Goal: Transaction & Acquisition: Purchase product/service

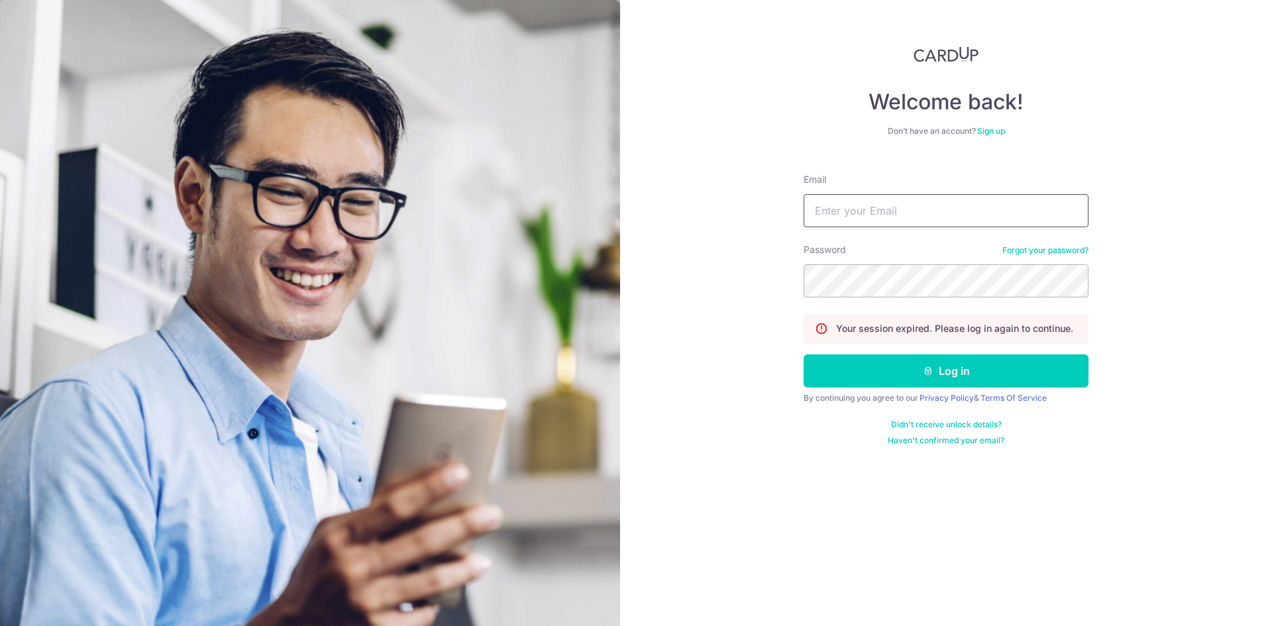
click at [825, 209] on input "Email" at bounding box center [946, 210] width 285 height 33
type input "[EMAIL_ADDRESS][DOMAIN_NAME]"
click at [804, 354] on button "Log in" at bounding box center [946, 370] width 285 height 33
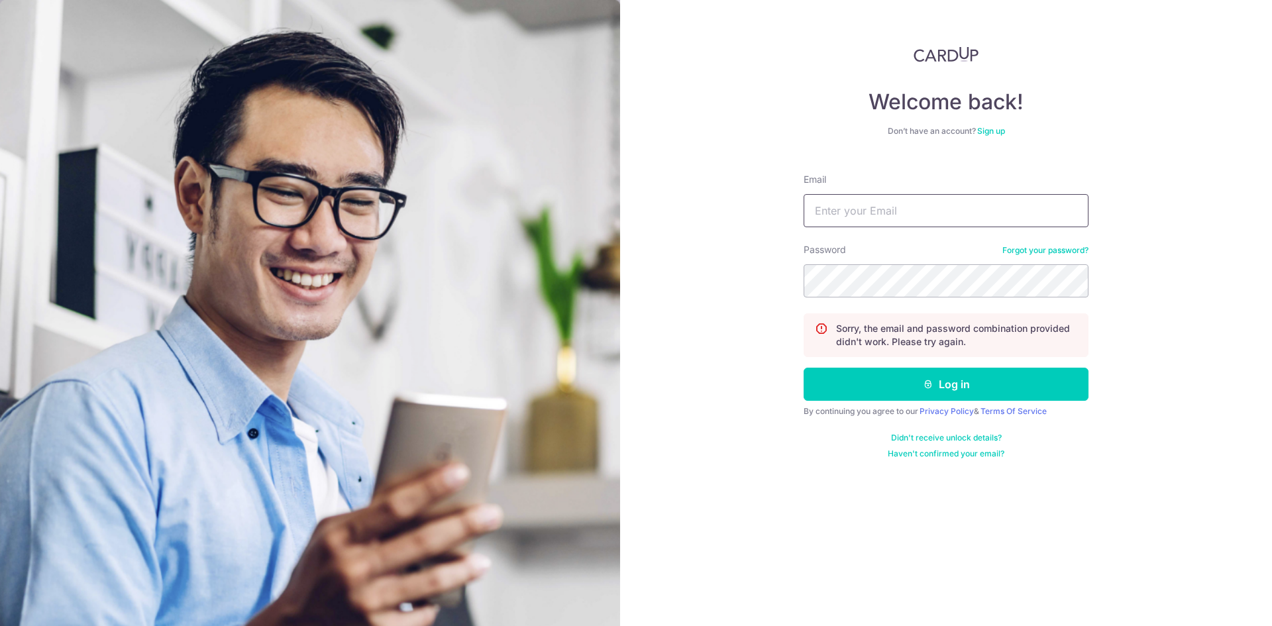
drag, startPoint x: 865, startPoint y: 207, endPoint x: 862, endPoint y: 238, distance: 31.3
click at [865, 207] on input "Email" at bounding box center [946, 210] width 285 height 33
type input "[EMAIL_ADDRESS][DOMAIN_NAME]"
click at [804, 368] on button "Log in" at bounding box center [946, 384] width 285 height 33
click at [954, 198] on input "Email" at bounding box center [946, 210] width 285 height 33
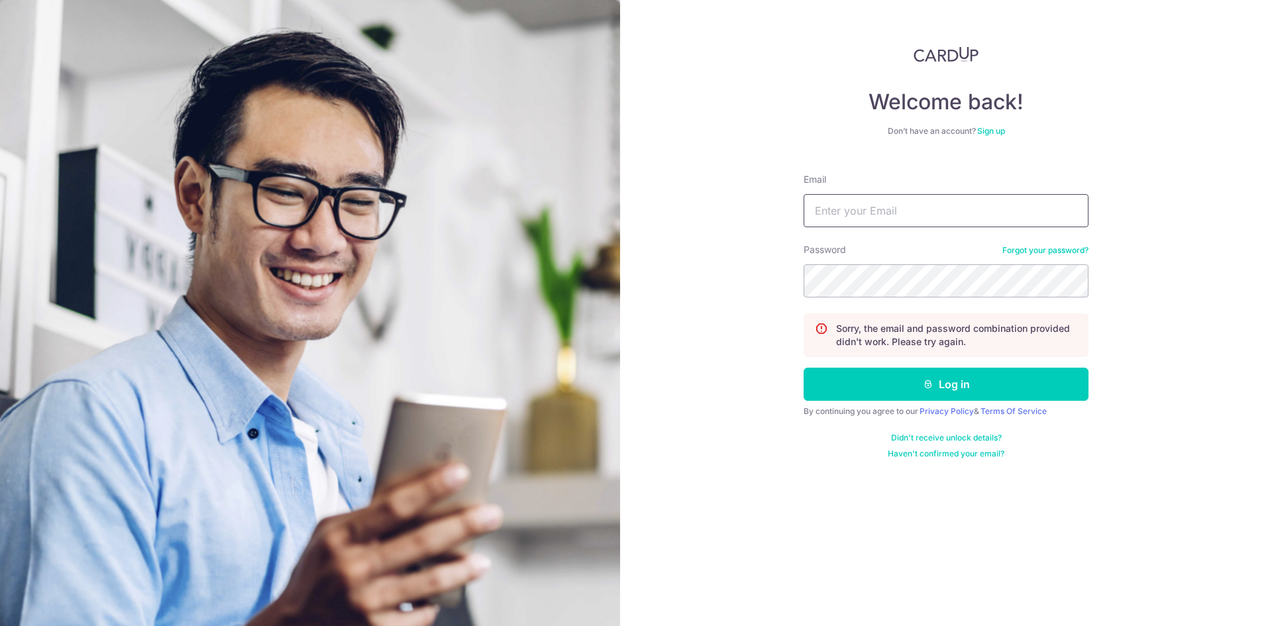
type input "[EMAIL_ADDRESS][DOMAIN_NAME]"
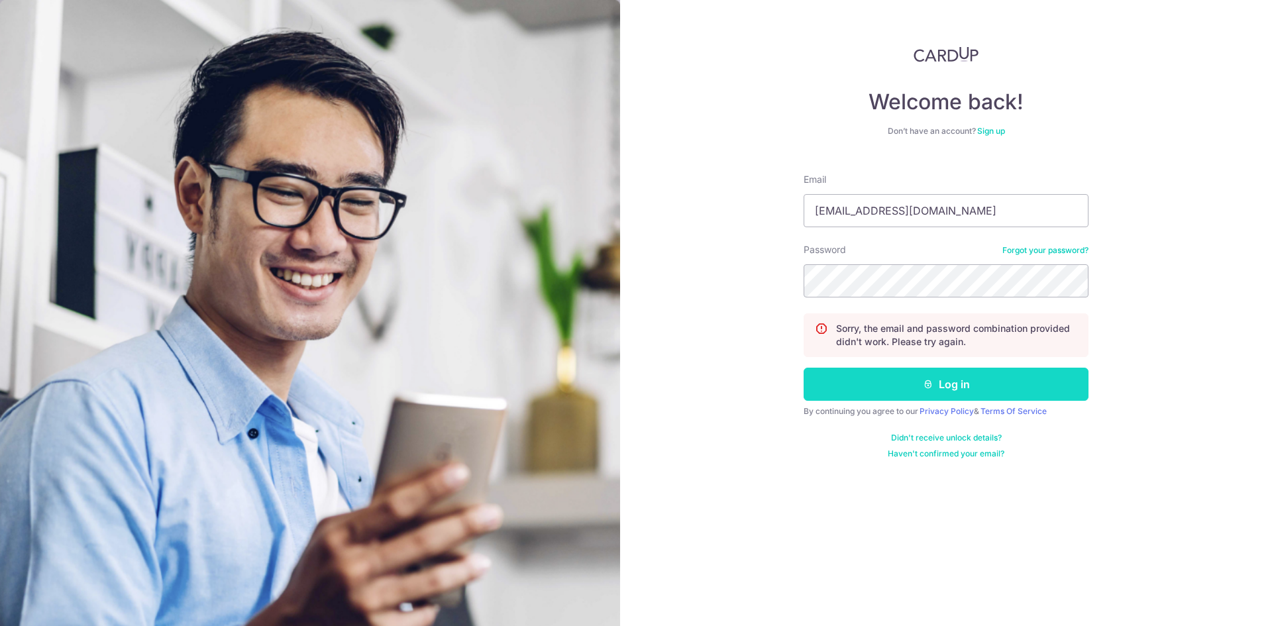
click at [908, 387] on button "Log in" at bounding box center [946, 384] width 285 height 33
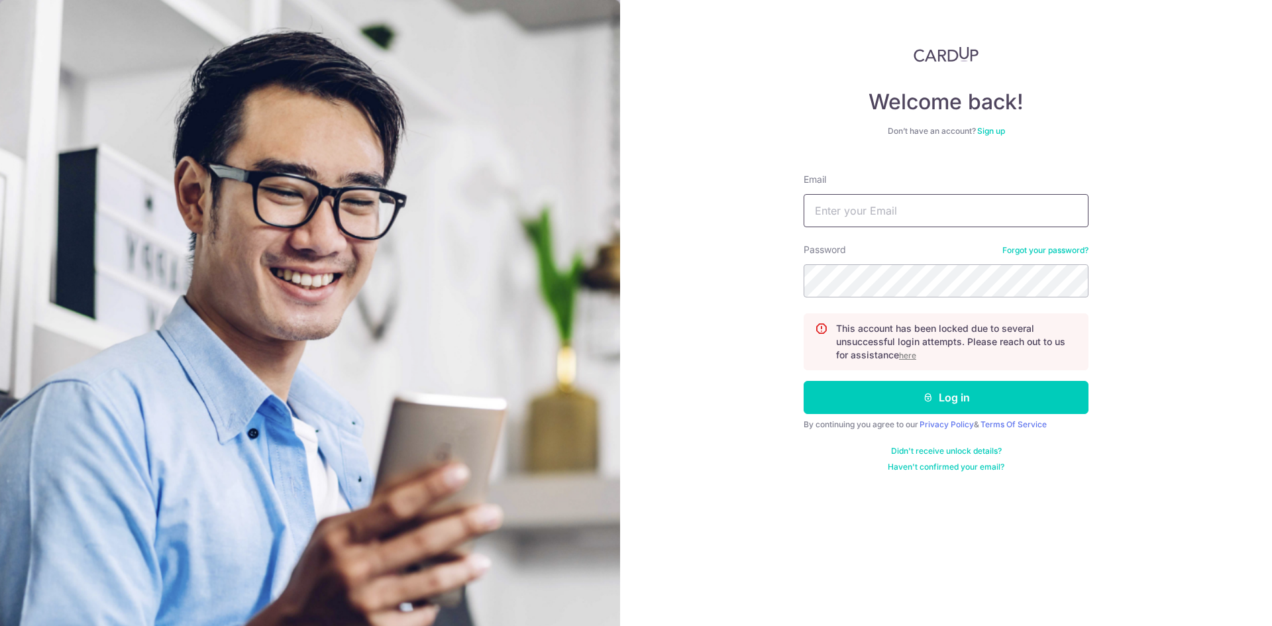
click at [894, 202] on input "Email" at bounding box center [946, 210] width 285 height 33
type input "ryantanxgo@gmail.com"
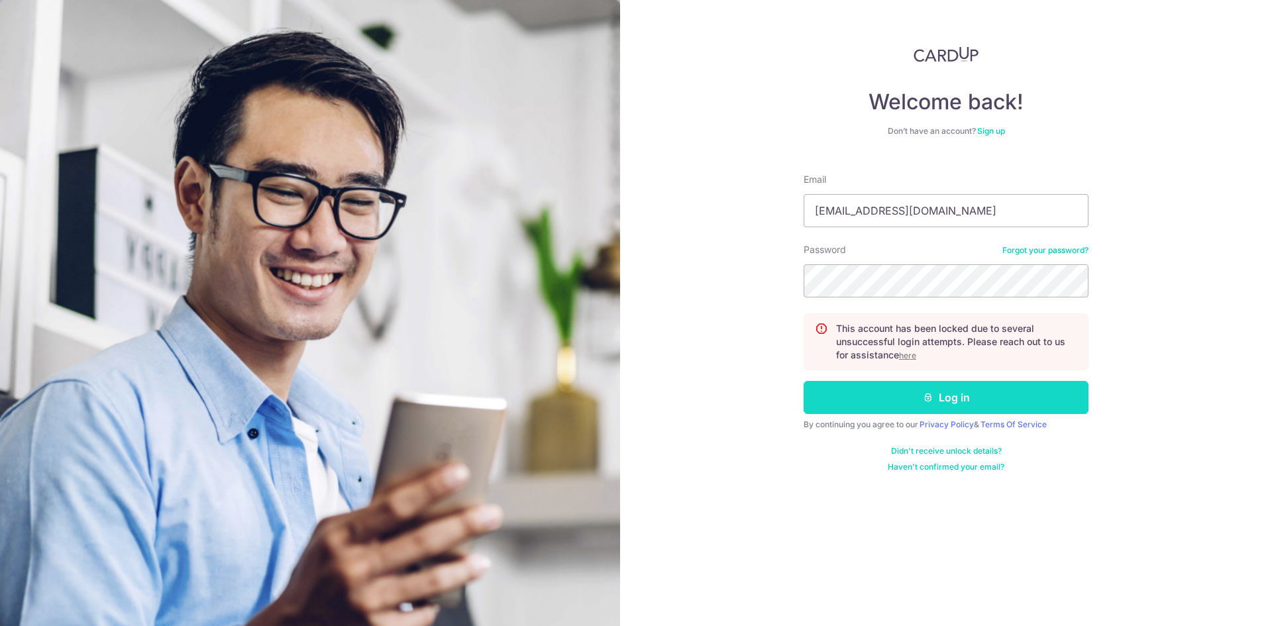
click at [914, 393] on button "Log in" at bounding box center [946, 397] width 285 height 33
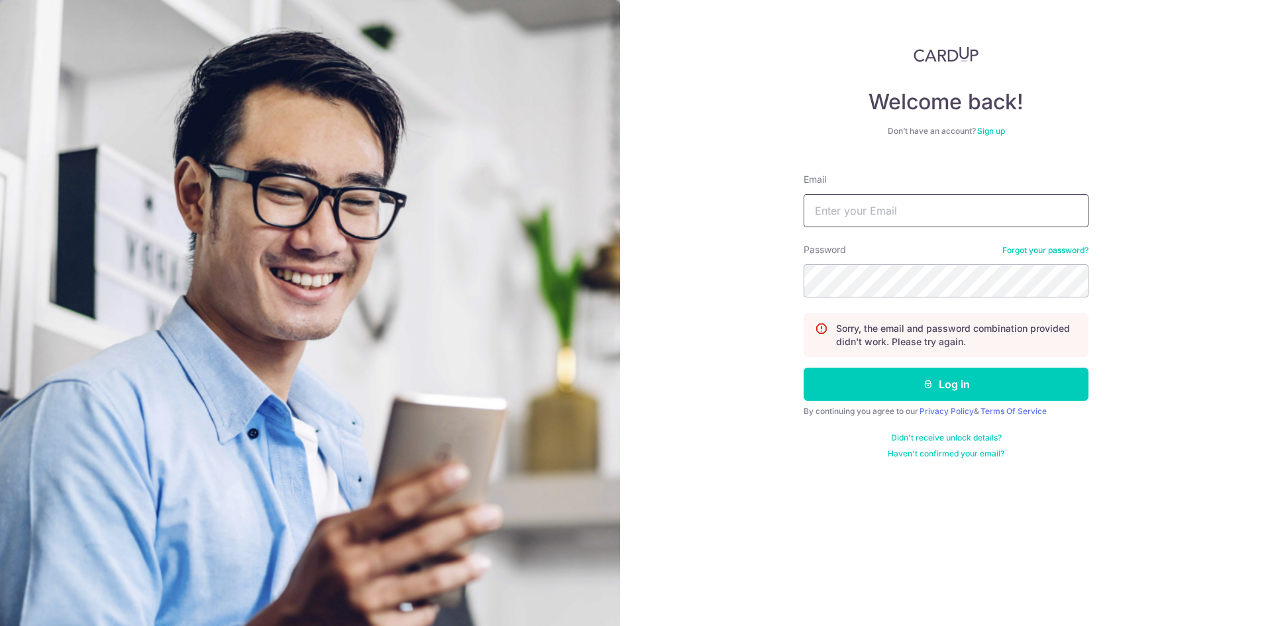
click at [857, 213] on input "Email" at bounding box center [946, 210] width 285 height 33
paste input "[EMAIL_ADDRESS][DOMAIN_NAME]"
type input "[EMAIL_ADDRESS][DOMAIN_NAME]"
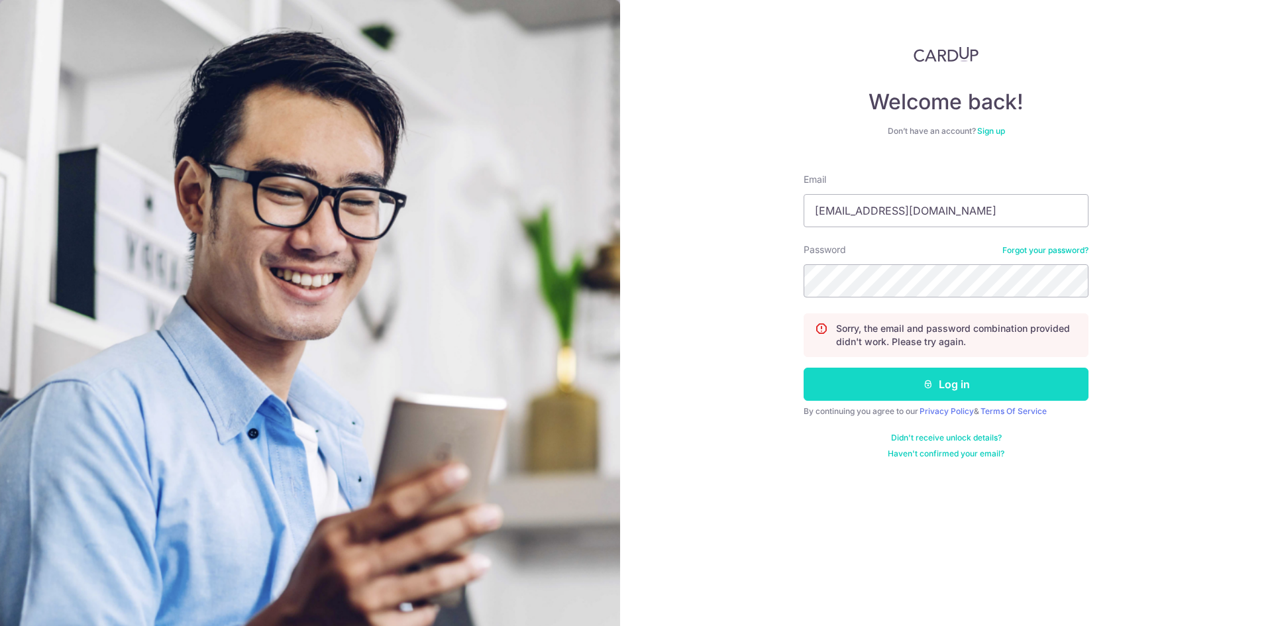
click at [892, 381] on button "Log in" at bounding box center [946, 384] width 285 height 33
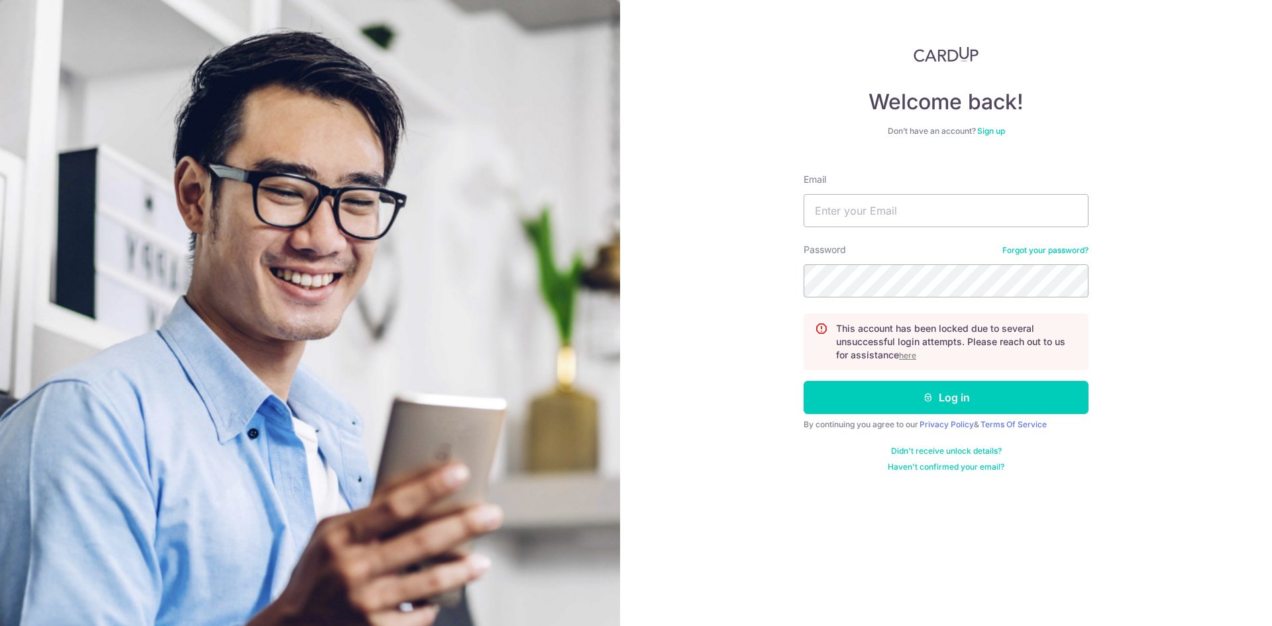
click at [904, 354] on u "here" at bounding box center [907, 355] width 17 height 10
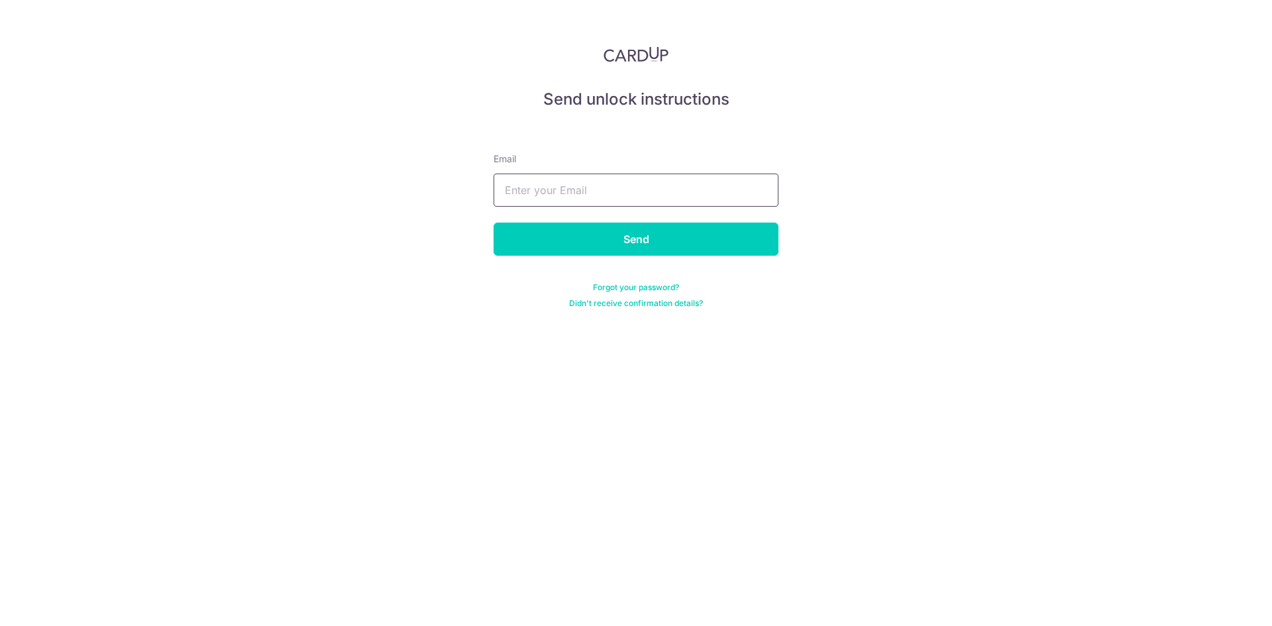
click at [638, 178] on input "text" at bounding box center [636, 190] width 285 height 33
type input "[EMAIL_ADDRESS][DOMAIN_NAME]"
click at [613, 242] on input "Send" at bounding box center [636, 239] width 285 height 33
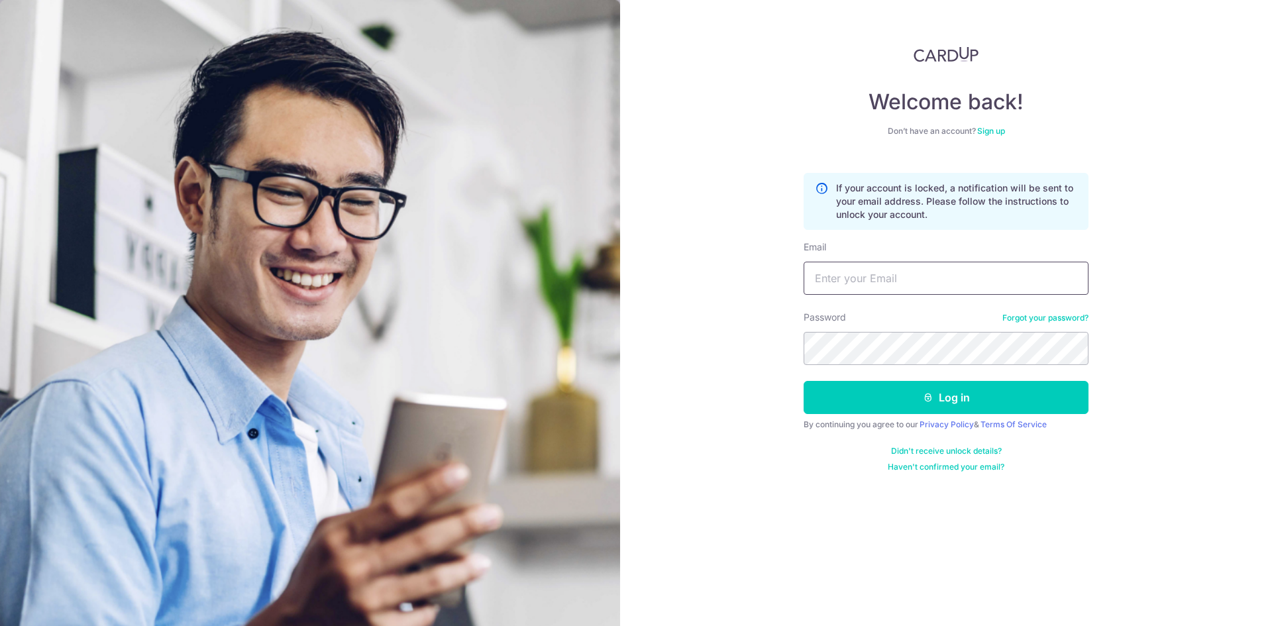
click at [841, 291] on input "Email" at bounding box center [946, 278] width 285 height 33
type input "[EMAIL_ADDRESS][DOMAIN_NAME]"
click at [945, 397] on button "Log in" at bounding box center [946, 397] width 285 height 33
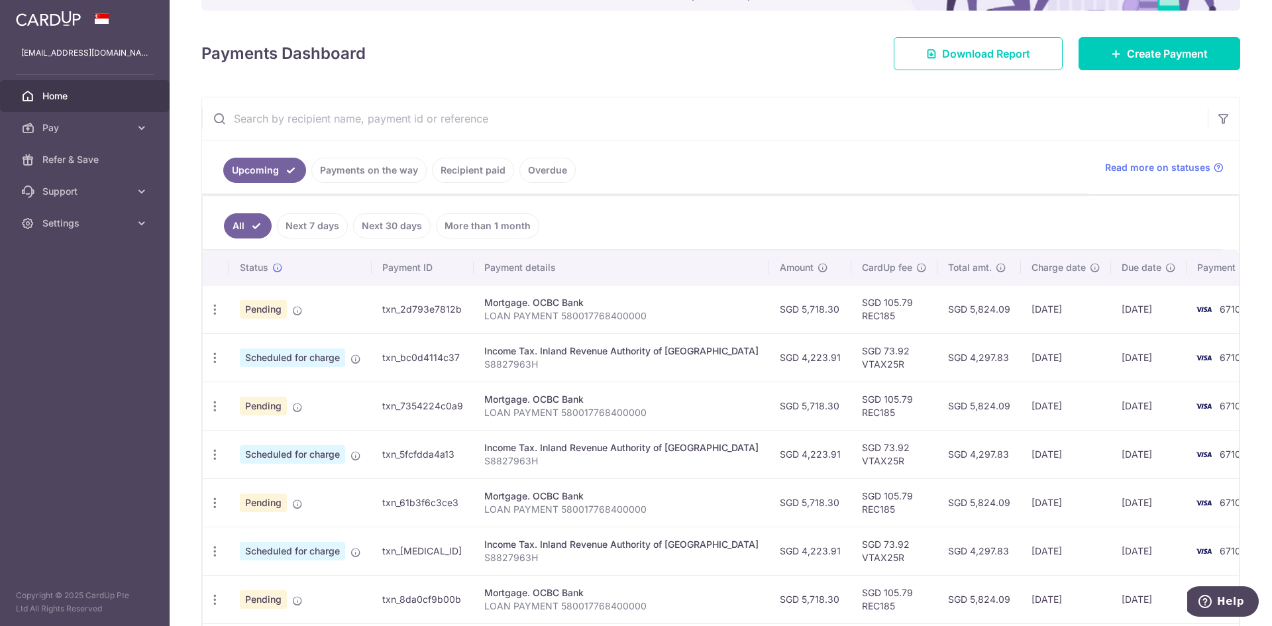
scroll to position [177, 0]
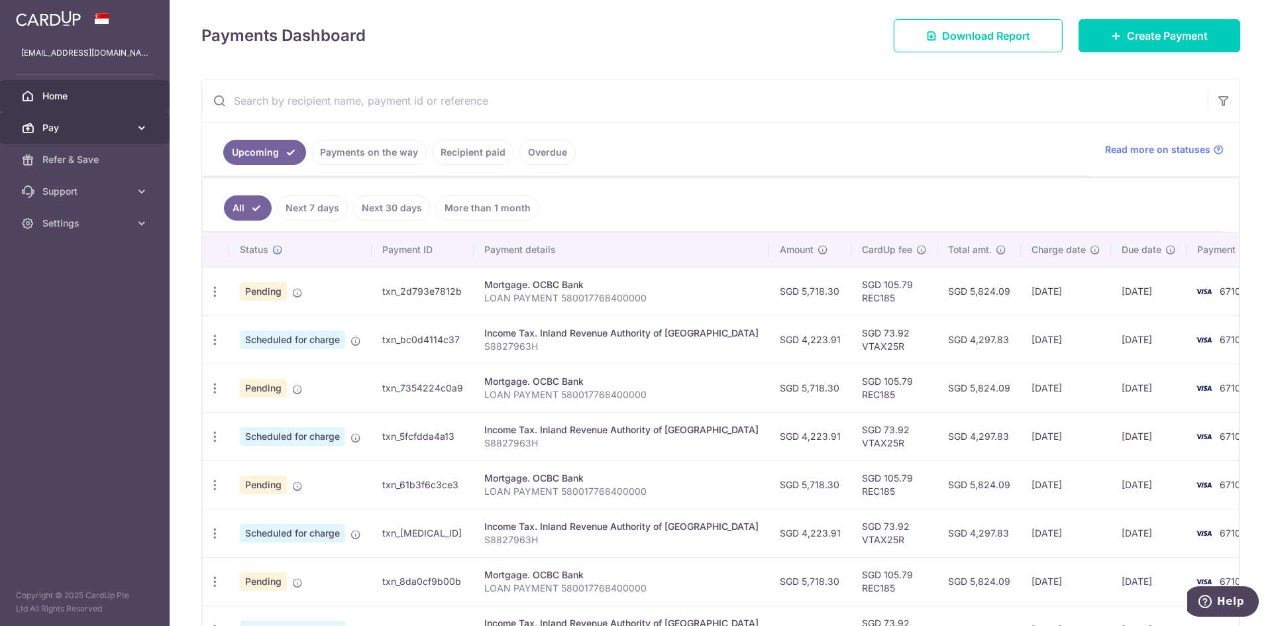
click at [105, 129] on span "Pay" at bounding box center [85, 127] width 87 height 13
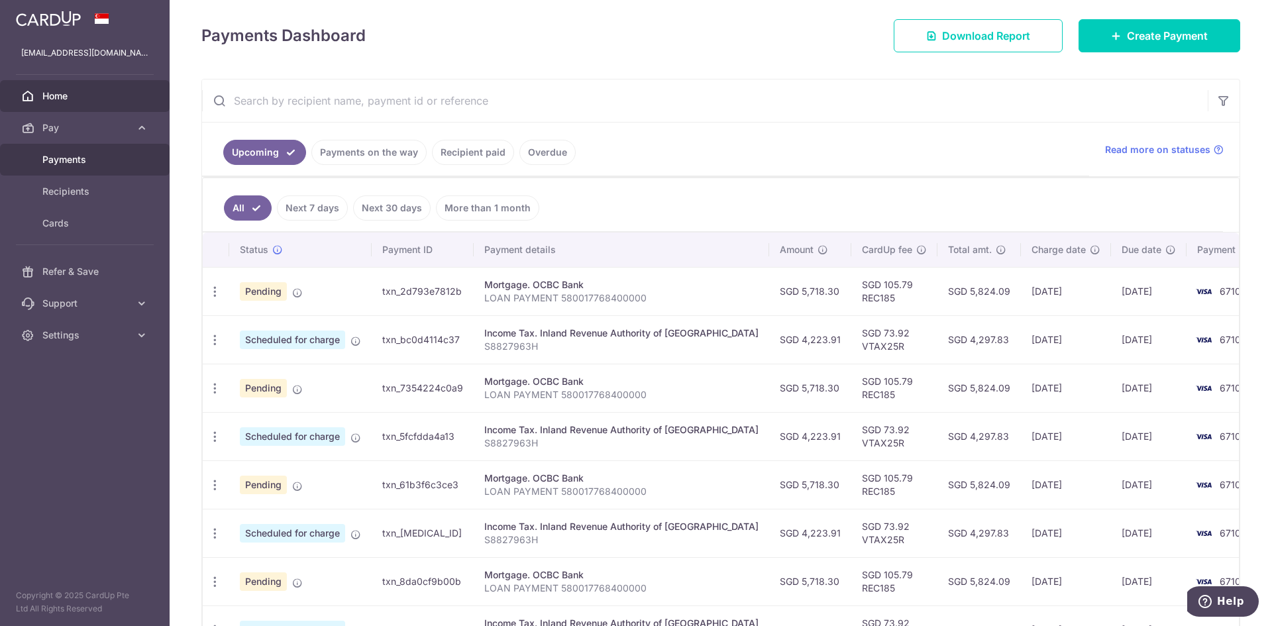
click at [74, 171] on link "Payments" at bounding box center [85, 160] width 170 height 32
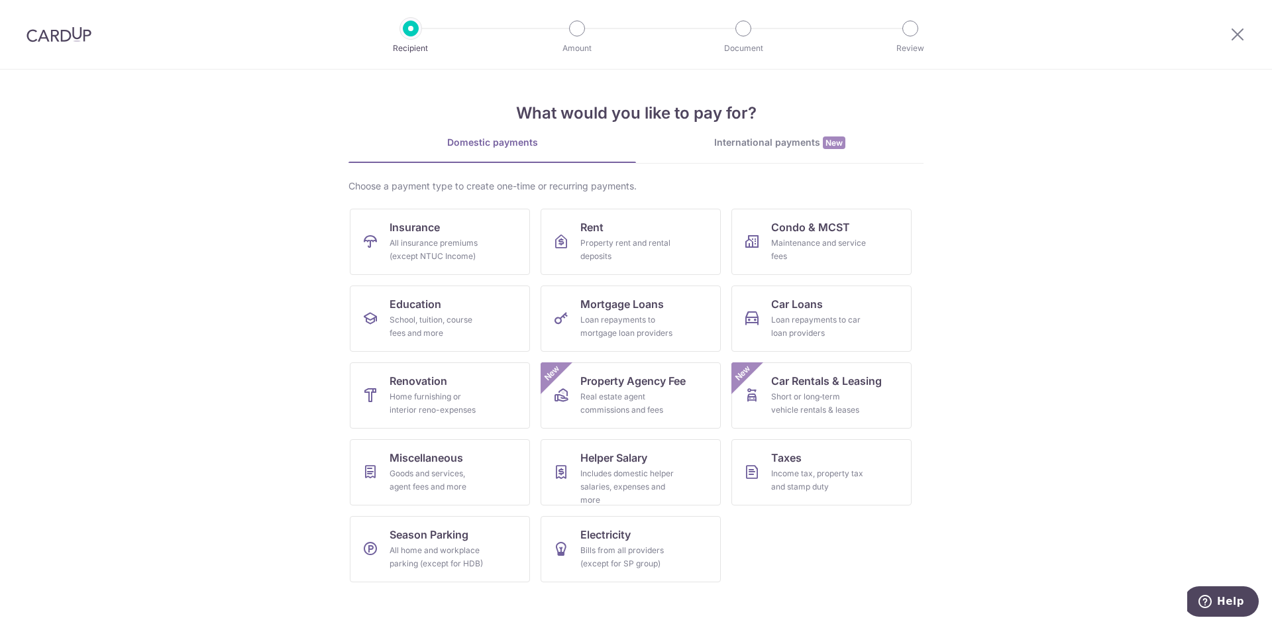
click at [59, 25] on div at bounding box center [59, 34] width 118 height 69
click at [57, 42] on div at bounding box center [59, 34] width 118 height 69
click at [57, 34] on img at bounding box center [58, 34] width 65 height 16
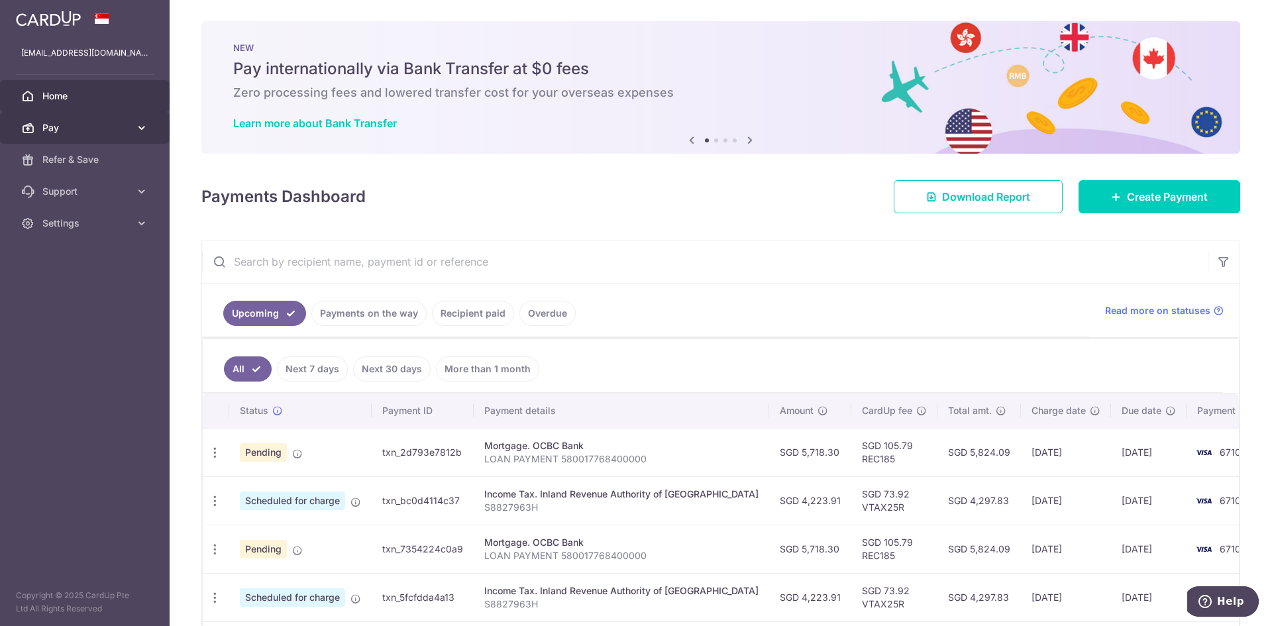
click at [58, 123] on span "Pay" at bounding box center [85, 127] width 87 height 13
click at [329, 503] on span "Scheduled for charge" at bounding box center [292, 501] width 105 height 19
click at [560, 443] on div "Mortgage. OCBC Bank" at bounding box center [621, 445] width 274 height 13
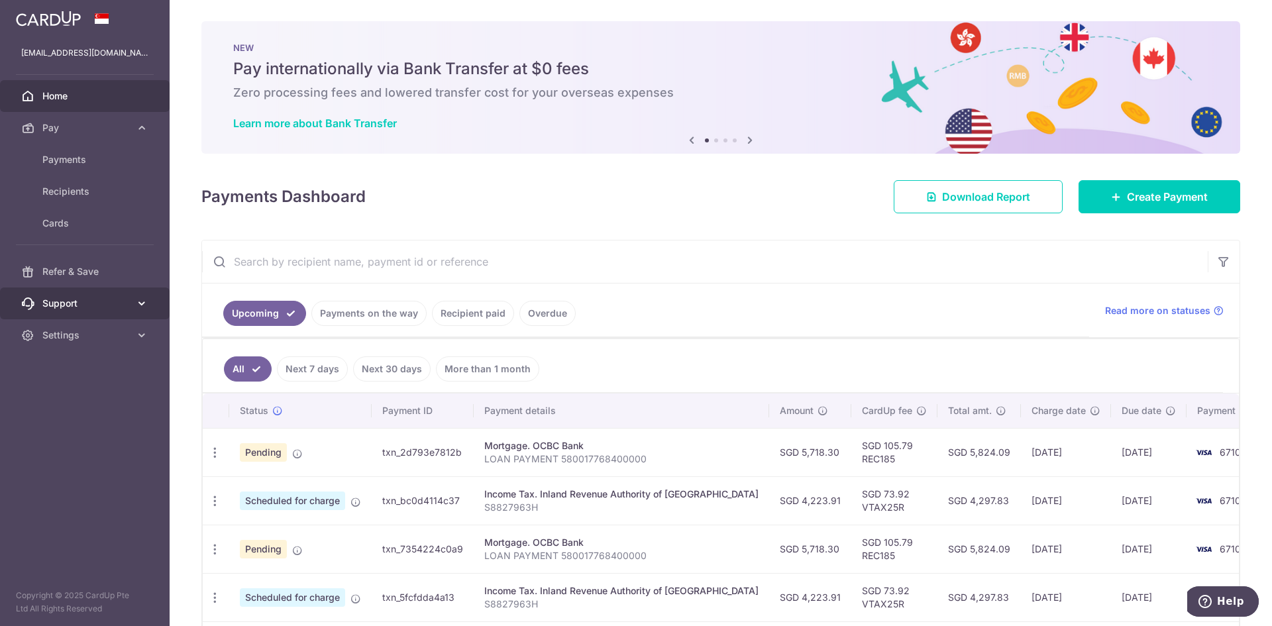
click at [50, 308] on span "Support" at bounding box center [85, 303] width 87 height 13
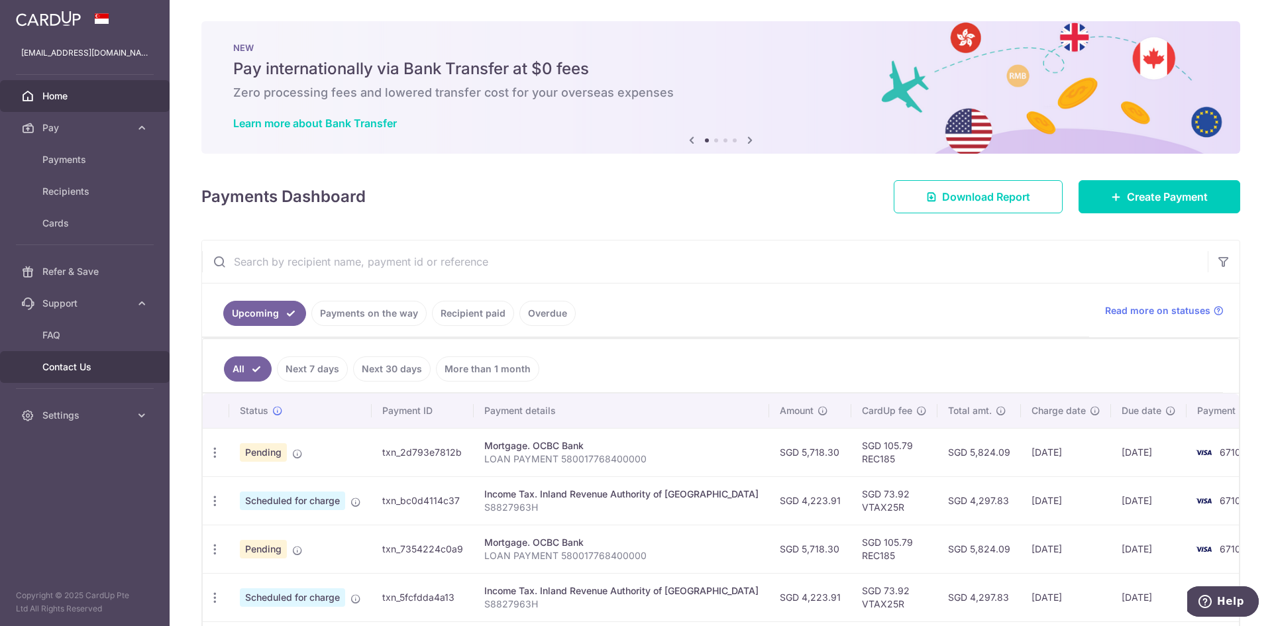
click at [51, 362] on span "Contact Us" at bounding box center [85, 366] width 87 height 13
drag, startPoint x: 308, startPoint y: 501, endPoint x: 514, endPoint y: 498, distance: 206.1
click at [309, 501] on span "Scheduled for charge" at bounding box center [292, 501] width 105 height 19
click at [534, 498] on div "Income Tax. Inland Revenue Authority of Singapore" at bounding box center [621, 494] width 274 height 13
drag, startPoint x: 745, startPoint y: 462, endPoint x: 441, endPoint y: 408, distance: 308.9
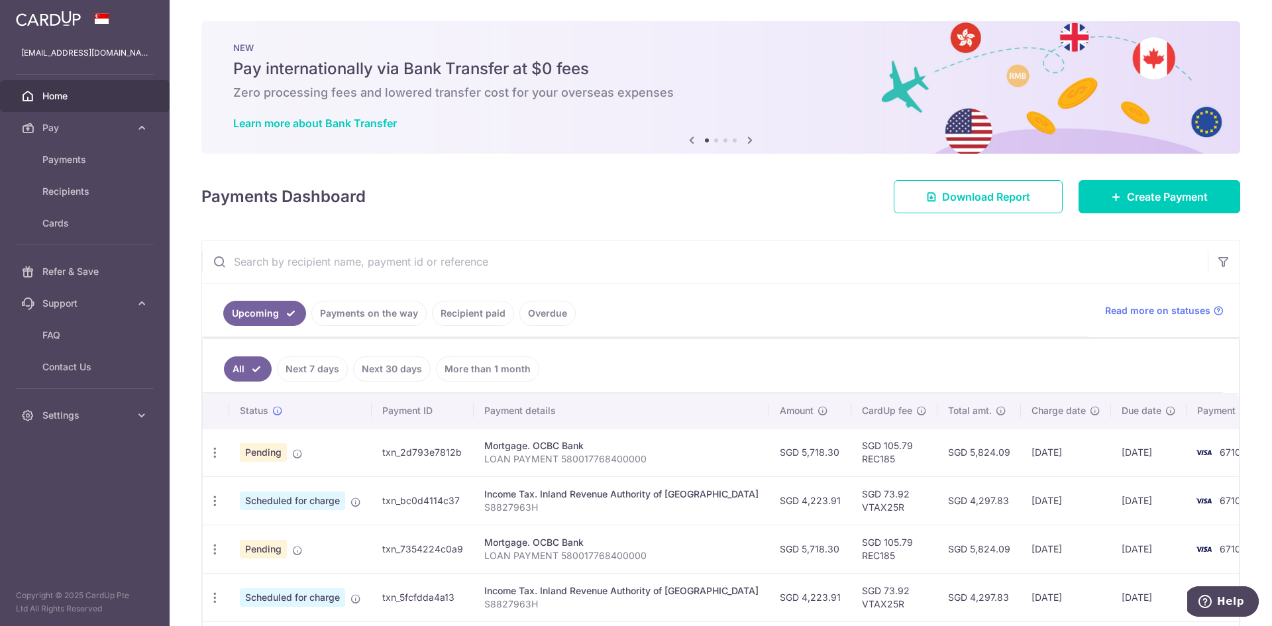
click at [769, 462] on td "SGD 5,718.30" at bounding box center [810, 452] width 82 height 48
drag, startPoint x: 796, startPoint y: 503, endPoint x: 755, endPoint y: 505, distance: 41.2
click at [769, 505] on td "SGD 4,223.91" at bounding box center [810, 500] width 82 height 48
copy td "4,223.91"
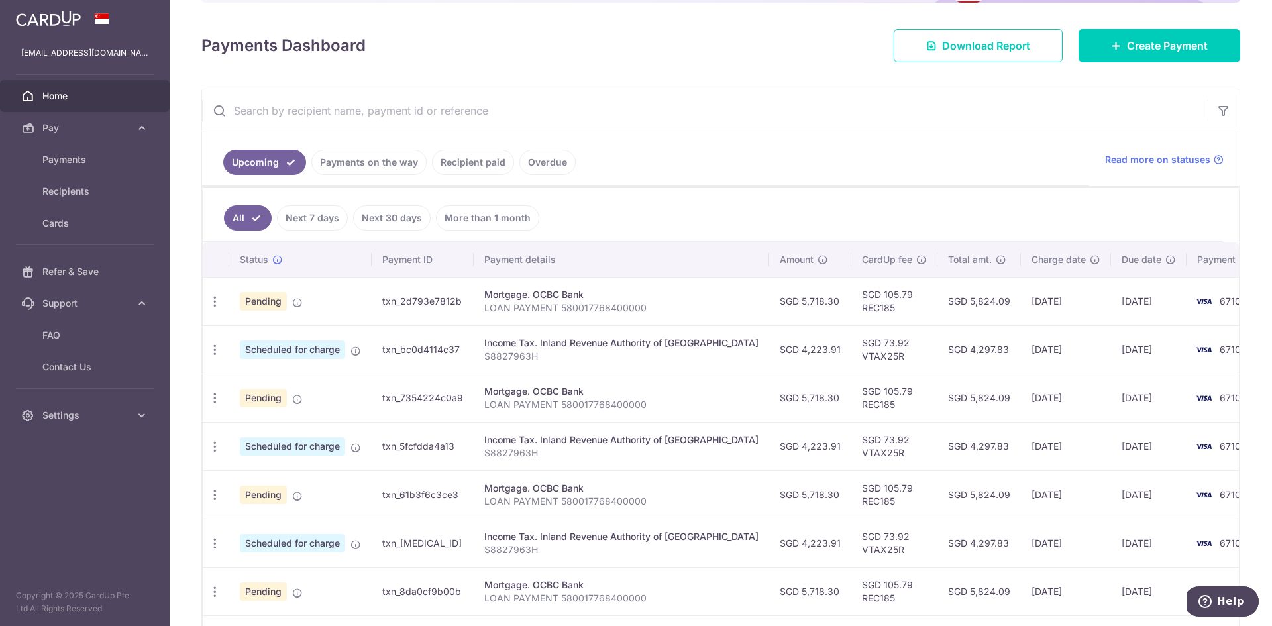
scroll to position [177, 0]
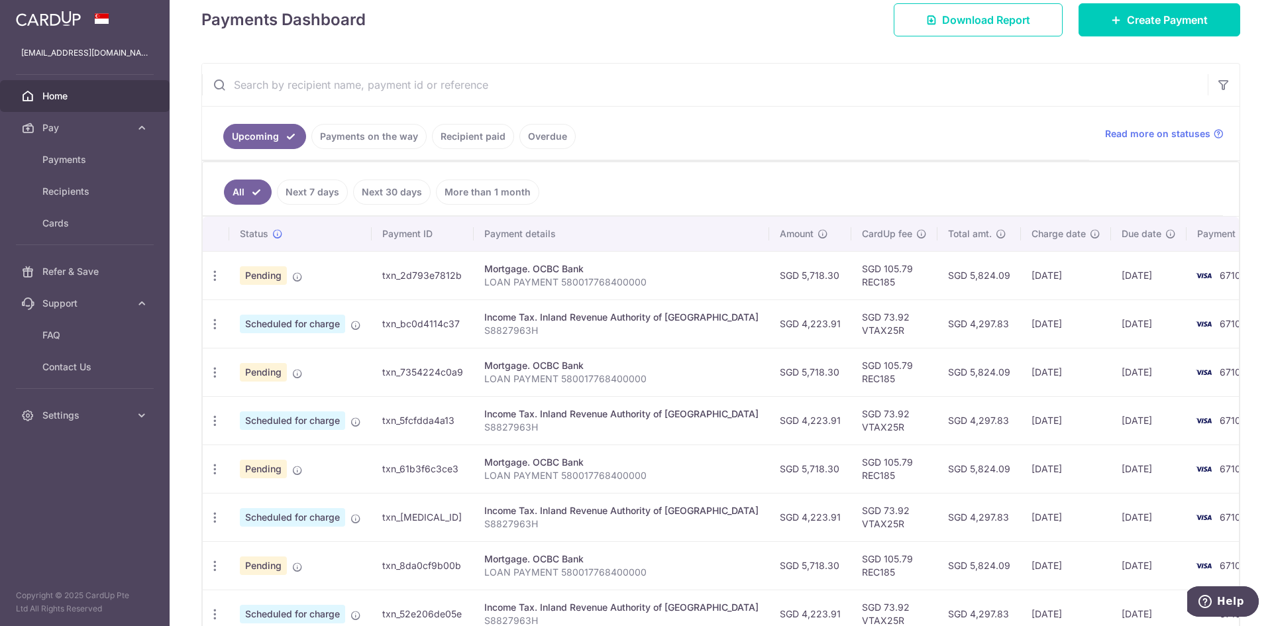
click at [683, 363] on div "Mortgage. OCBC Bank" at bounding box center [621, 365] width 274 height 13
click at [468, 140] on link "Recipient paid" at bounding box center [473, 136] width 82 height 25
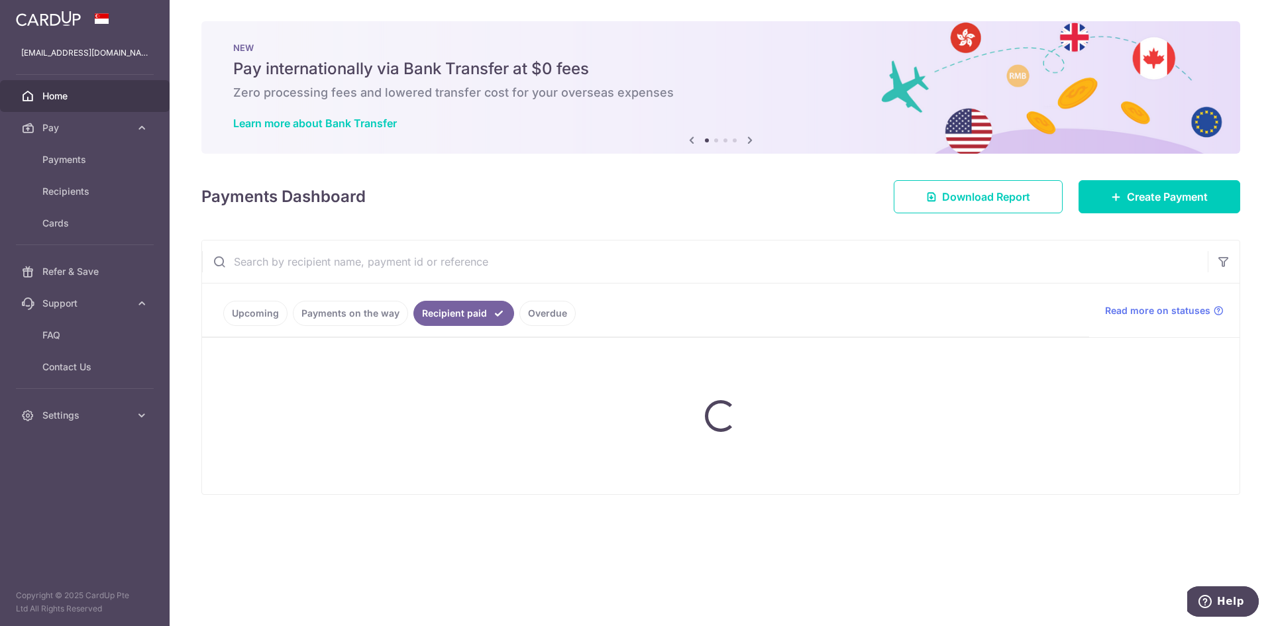
scroll to position [0, 0]
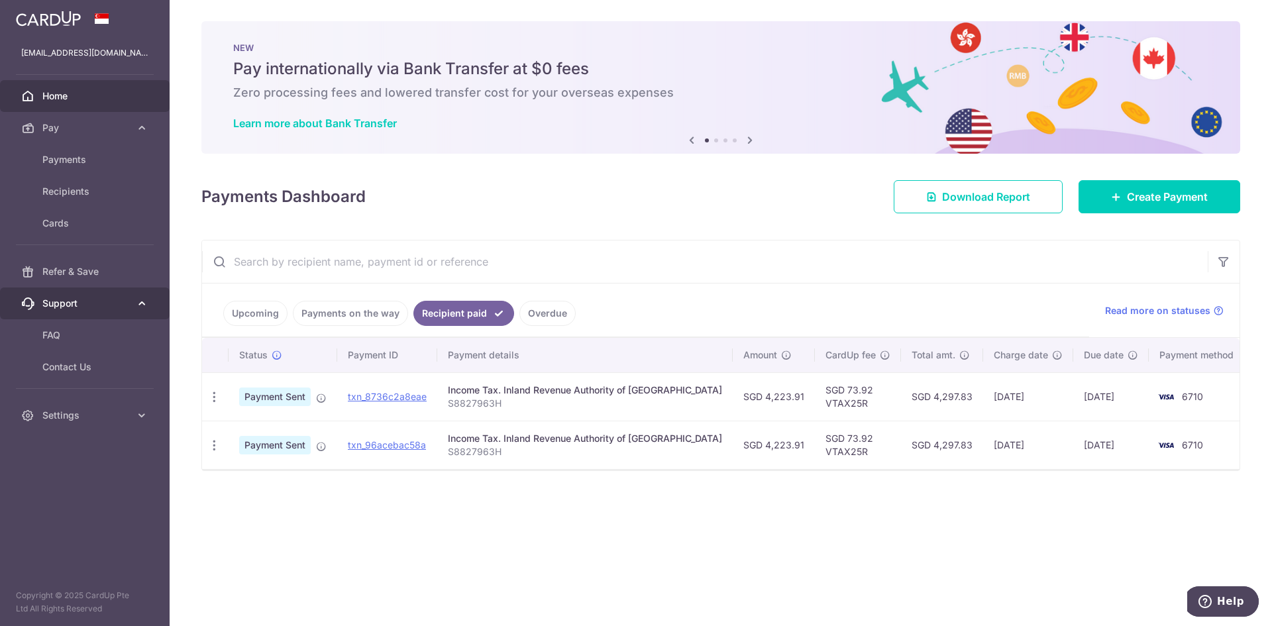
click at [94, 311] on link "Support" at bounding box center [85, 304] width 170 height 32
click at [92, 305] on span "Support" at bounding box center [85, 303] width 87 height 13
click at [79, 227] on span "Cards" at bounding box center [85, 223] width 87 height 13
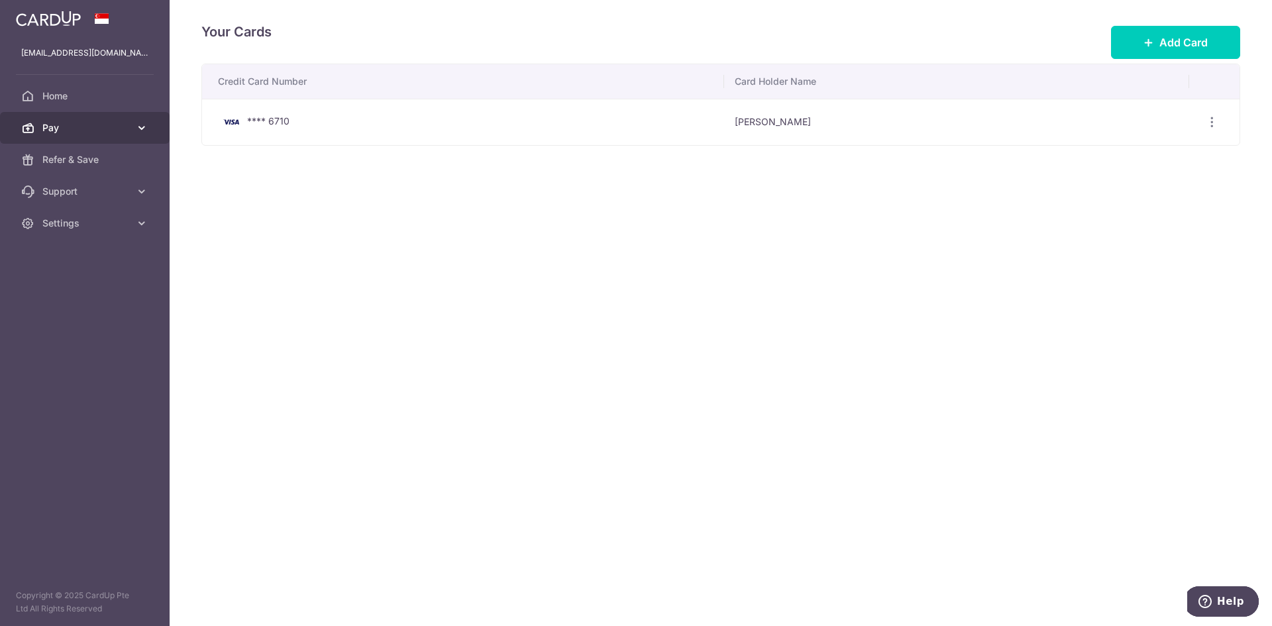
click at [89, 125] on span "Pay" at bounding box center [85, 127] width 87 height 13
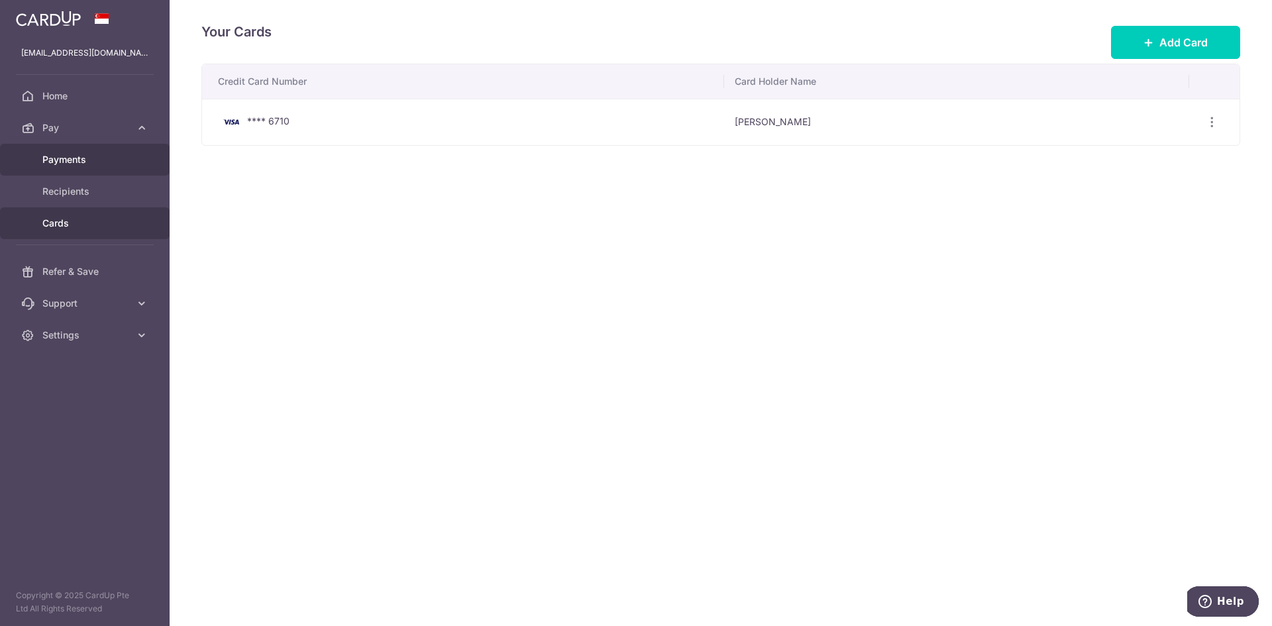
click at [73, 172] on link "Payments" at bounding box center [85, 160] width 170 height 32
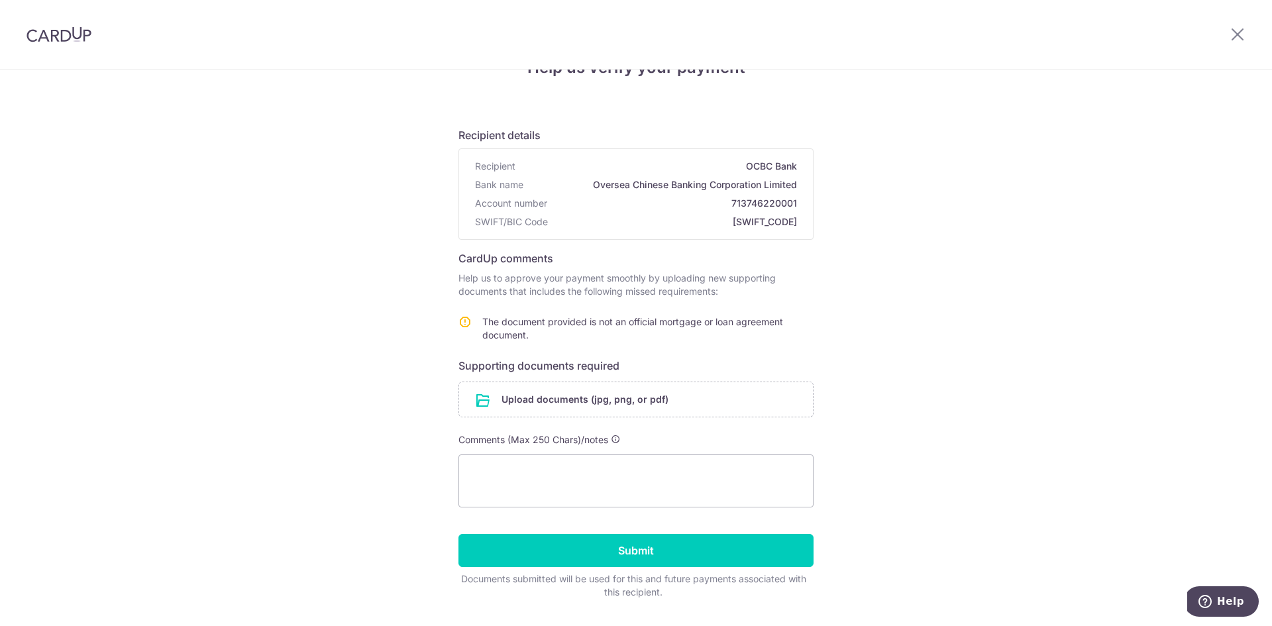
scroll to position [76, 0]
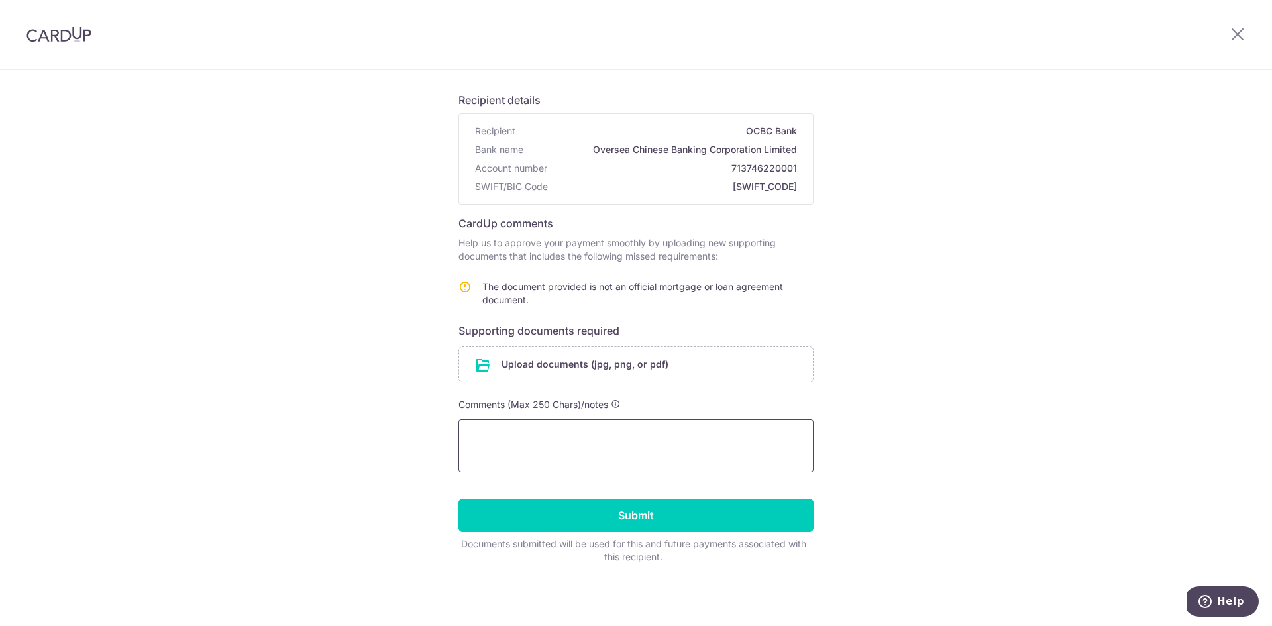
click at [493, 451] on textarea at bounding box center [635, 445] width 355 height 53
click at [503, 366] on input "file" at bounding box center [636, 364] width 354 height 34
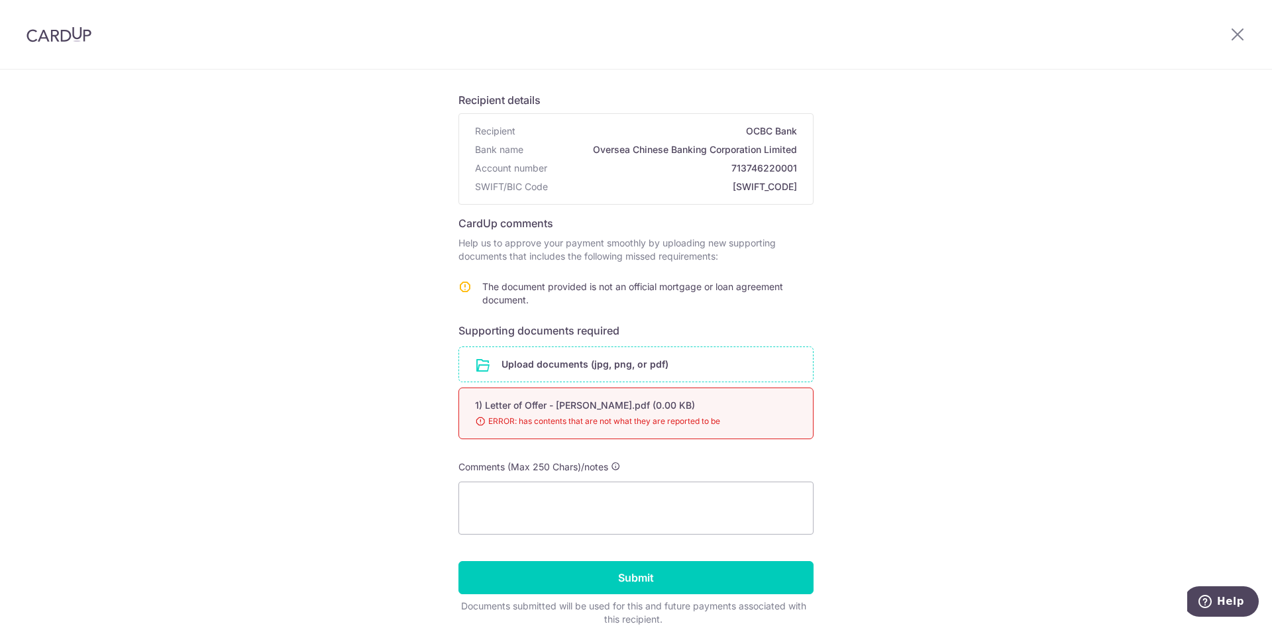
click at [547, 419] on span "ERROR: has contents that are not what they are reported to be" at bounding box center [620, 421] width 290 height 13
click at [551, 354] on input "file" at bounding box center [636, 364] width 354 height 34
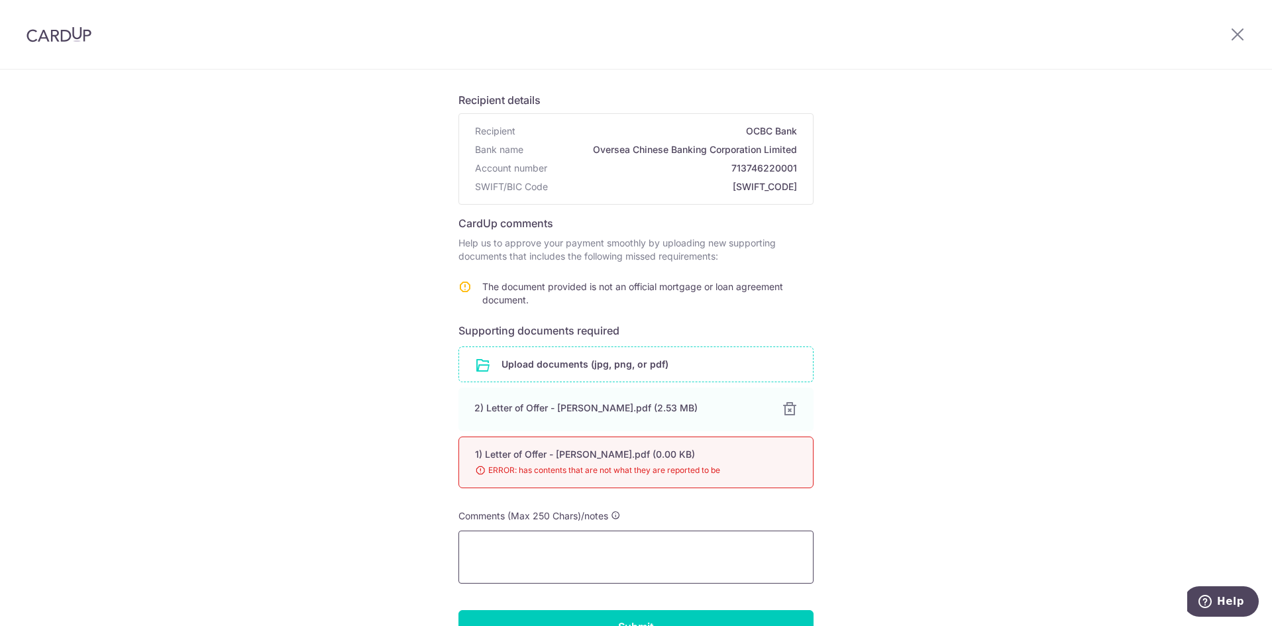
click at [622, 551] on textarea at bounding box center [635, 557] width 355 height 53
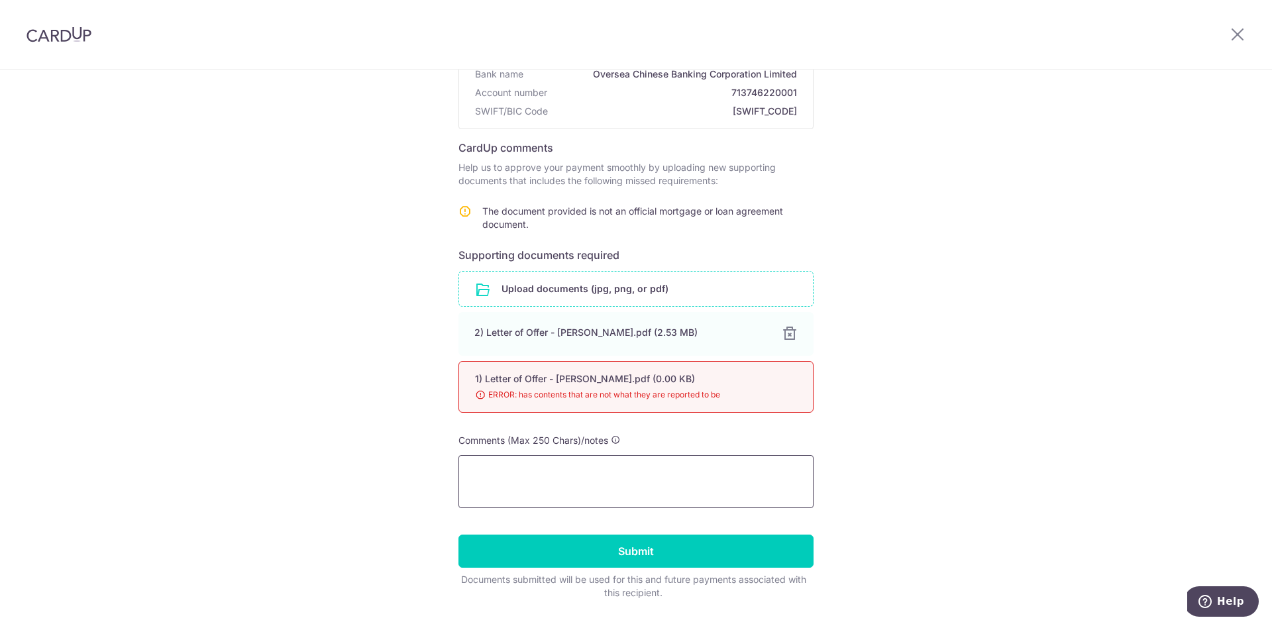
scroll to position [187, 0]
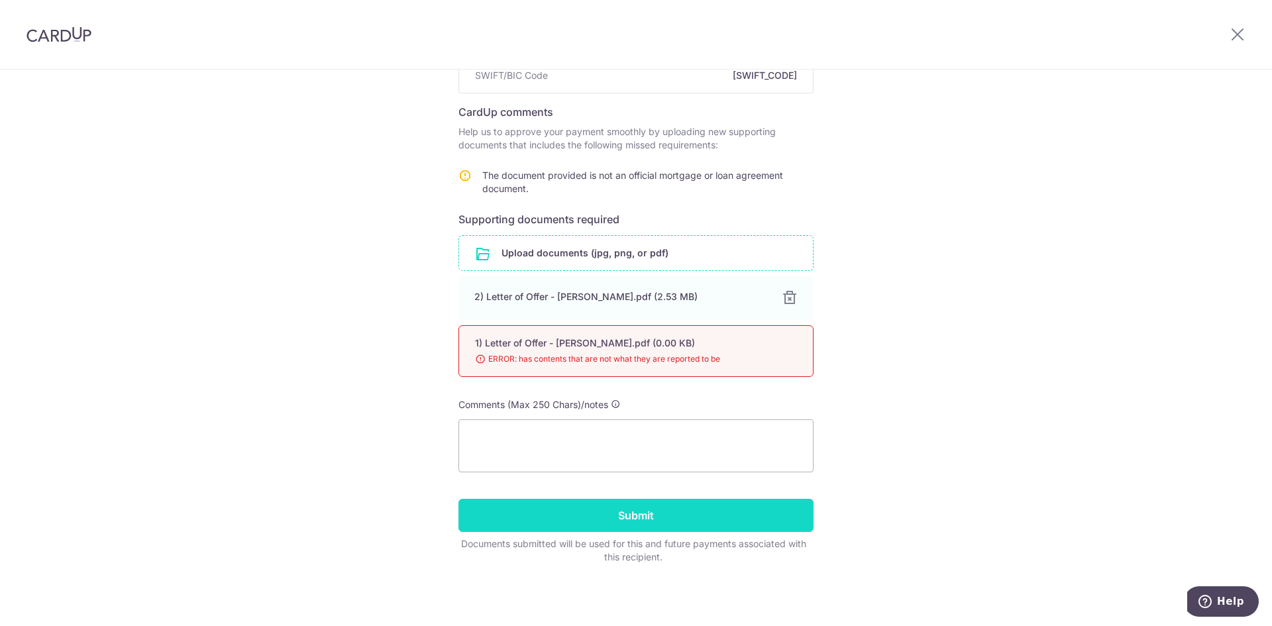
click at [591, 522] on input "Submit" at bounding box center [635, 515] width 355 height 33
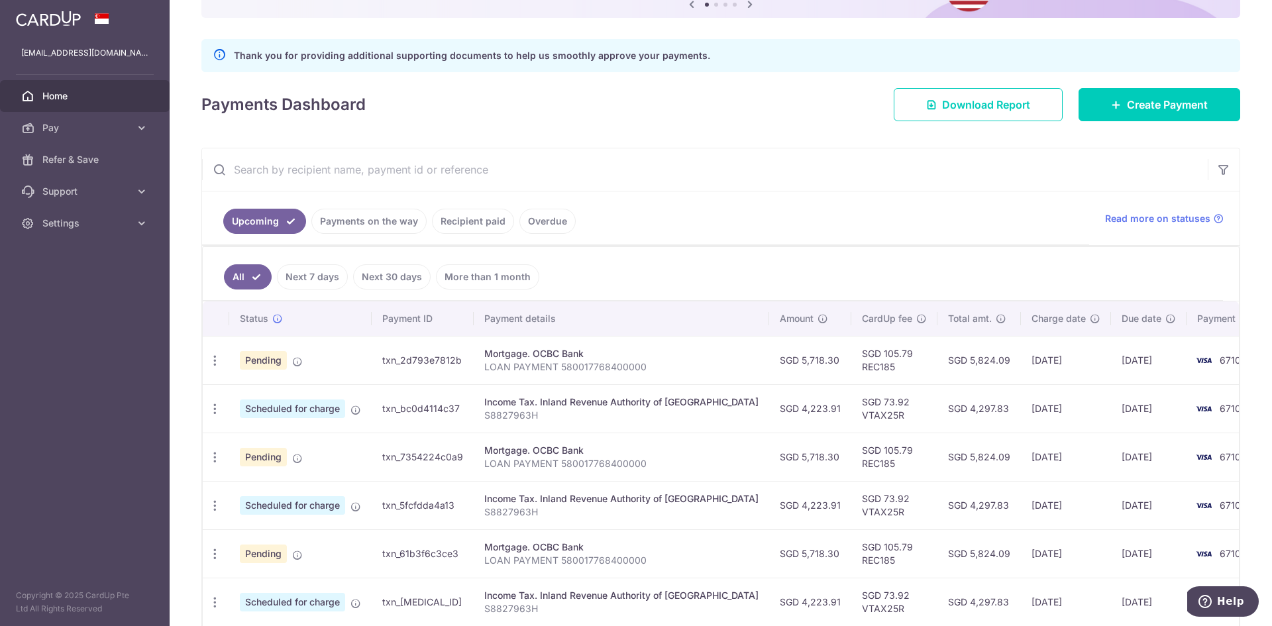
scroll to position [177, 0]
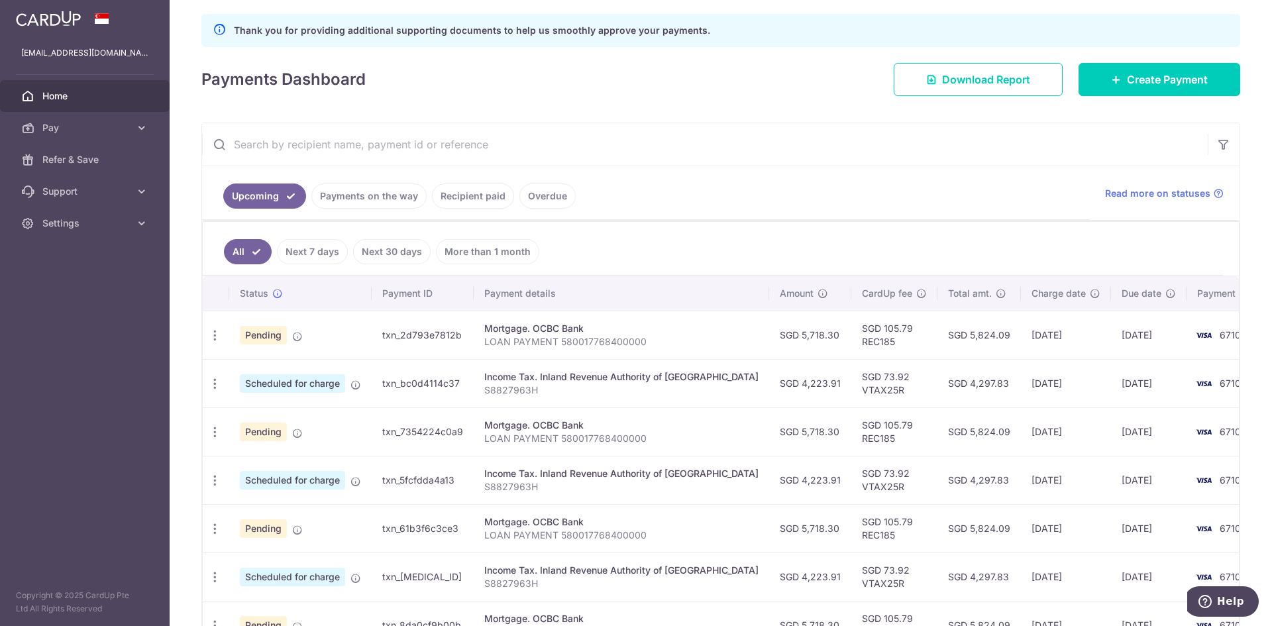
click at [656, 202] on ul "Upcoming Payments on the way Recipient paid Overdue" at bounding box center [645, 193] width 887 height 54
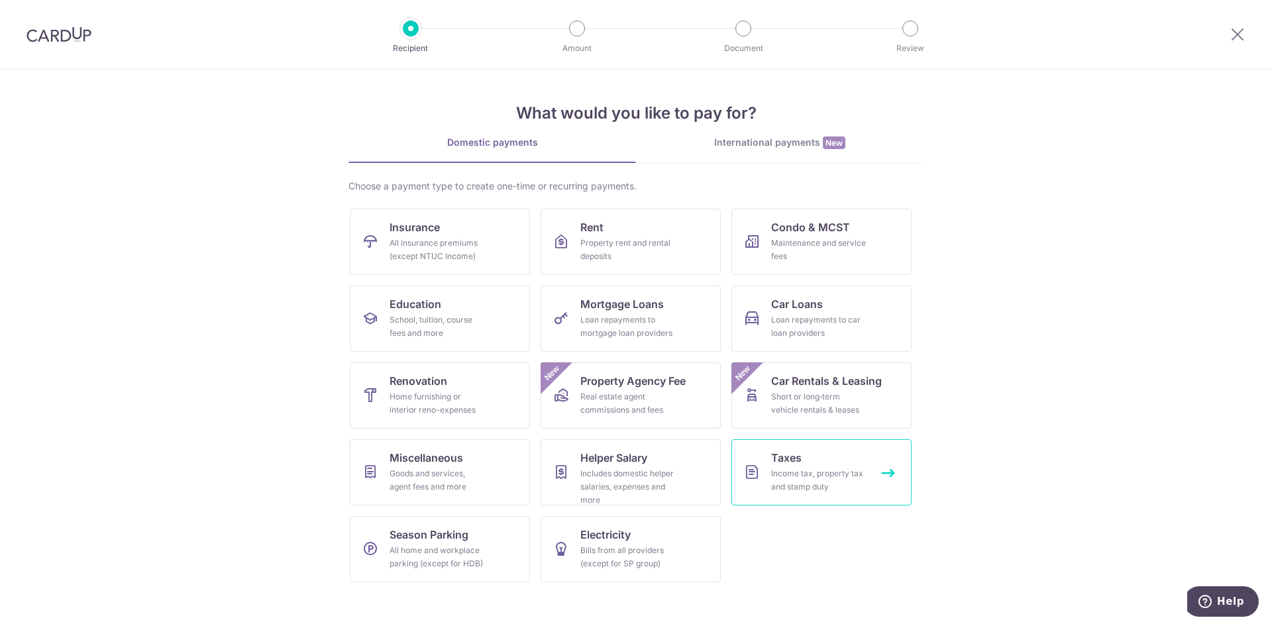
click at [764, 484] on link "Taxes Income tax, property tax and stamp duty" at bounding box center [821, 472] width 180 height 66
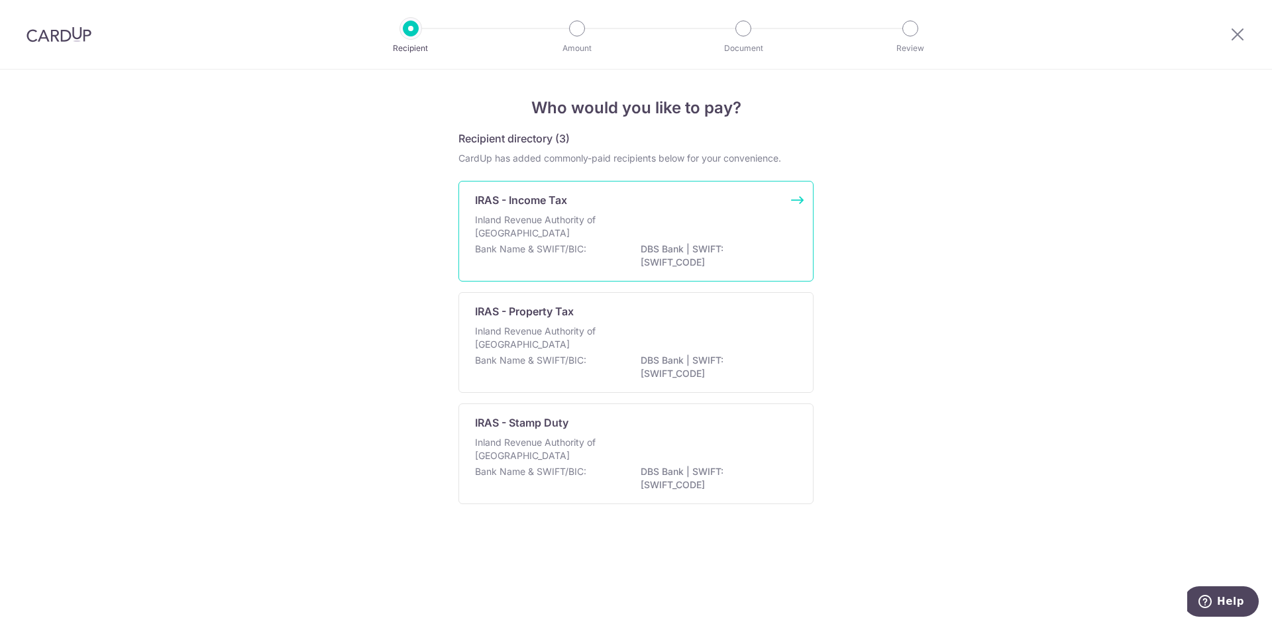
click at [533, 225] on p "Inland Revenue Authority of Singapore" at bounding box center [545, 226] width 140 height 26
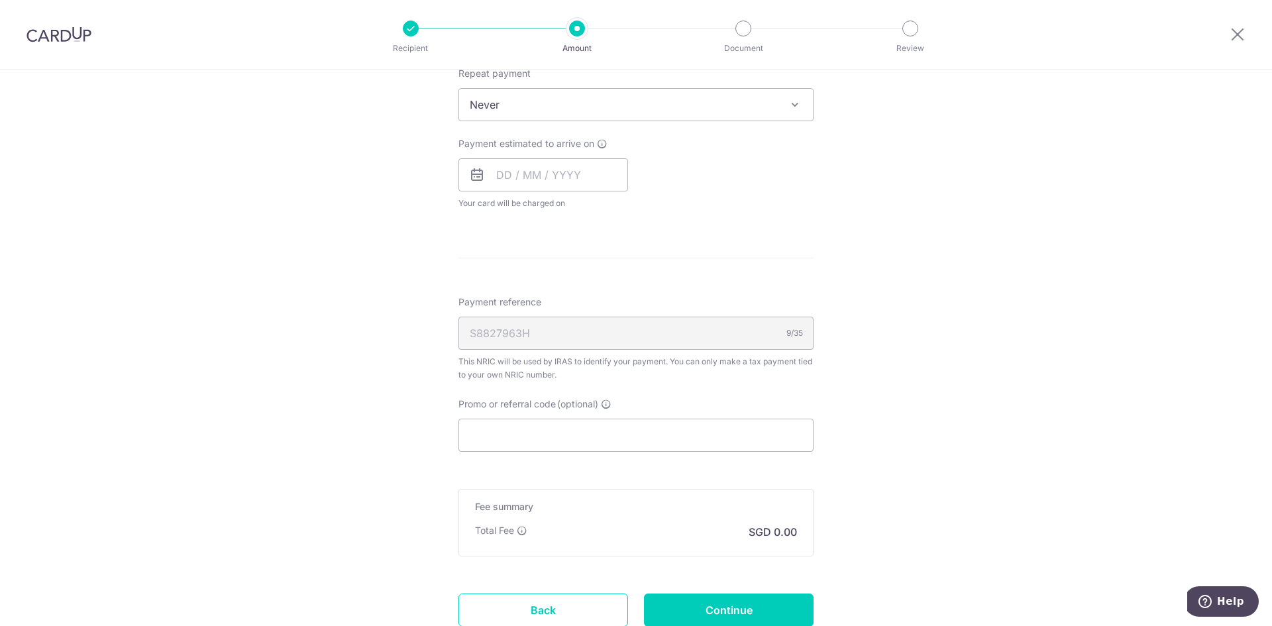
scroll to position [674, 0]
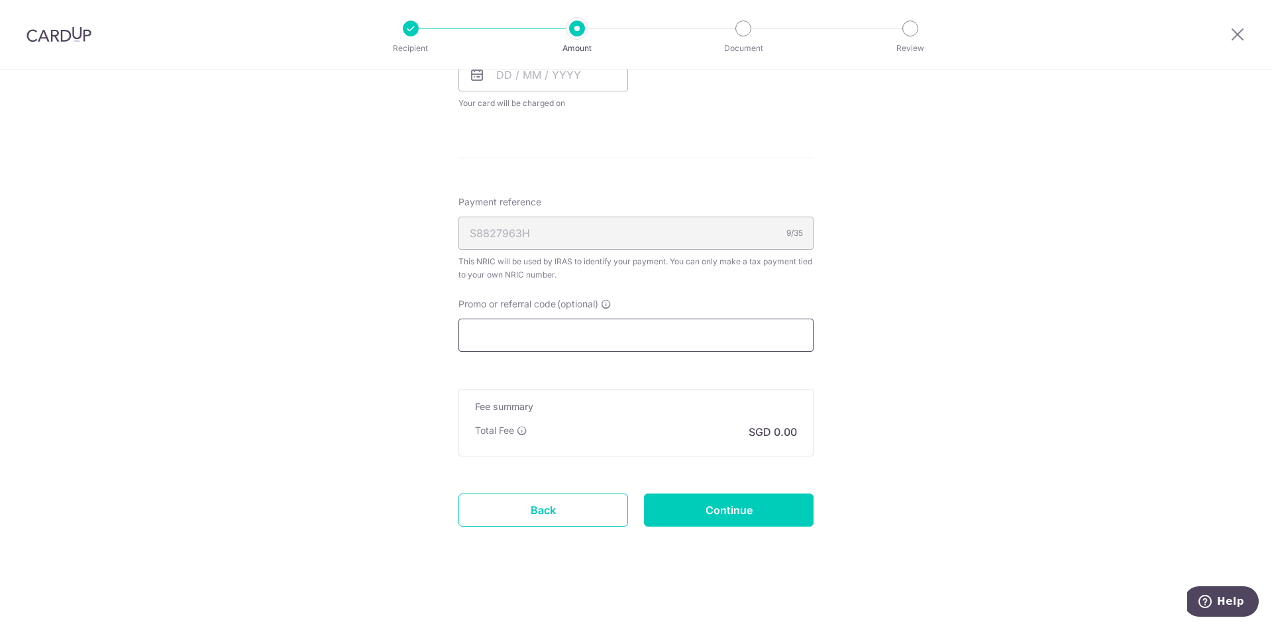
drag, startPoint x: 686, startPoint y: 363, endPoint x: 670, endPoint y: 346, distance: 23.0
click at [685, 363] on form "Enter one-time or monthly payment amount SGD The total tax payment amounts sche…" at bounding box center [635, 23] width 355 height 1080
click at [670, 346] on input "Promo or referral code (optional)" at bounding box center [635, 335] width 355 height 33
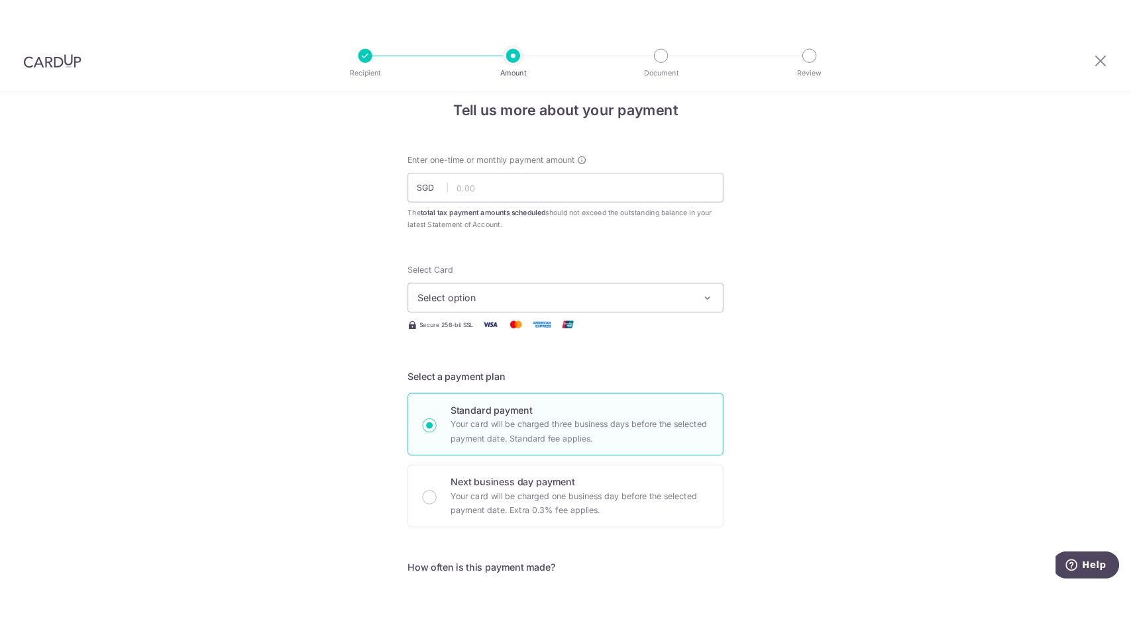
scroll to position [0, 0]
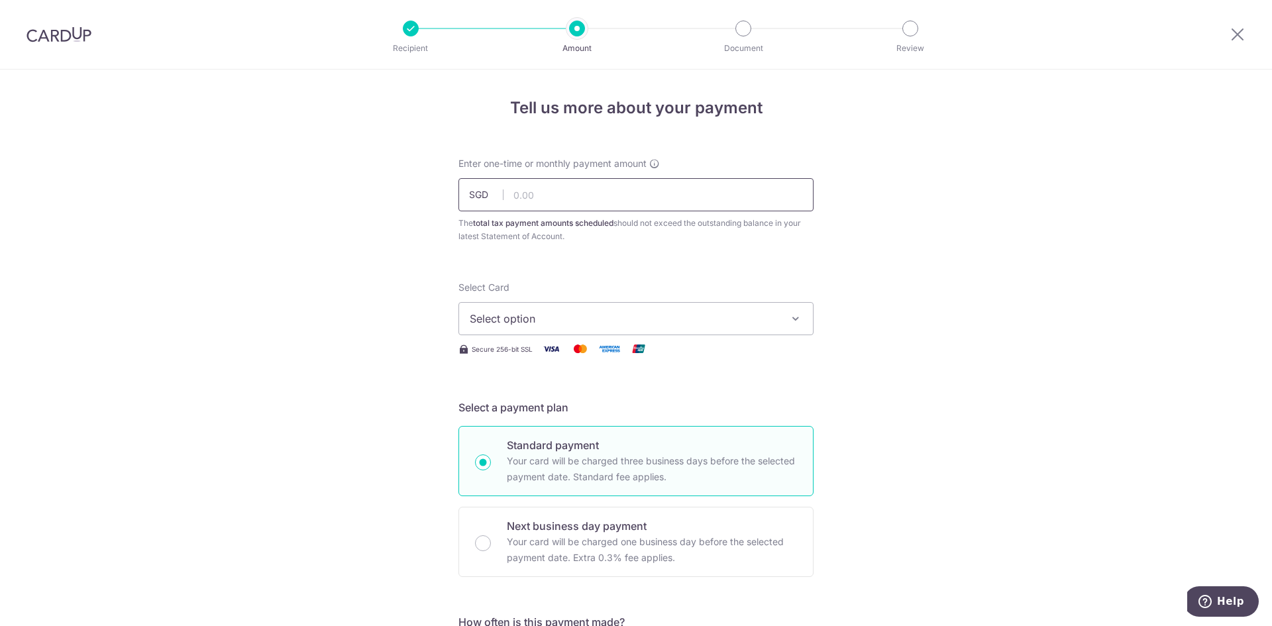
drag, startPoint x: 549, startPoint y: 189, endPoint x: 541, endPoint y: 196, distance: 10.3
click at [549, 189] on input "text" at bounding box center [635, 194] width 355 height 33
drag, startPoint x: 426, startPoint y: 203, endPoint x: 374, endPoint y: 225, distance: 57.0
